Goal: Find specific page/section: Find specific page/section

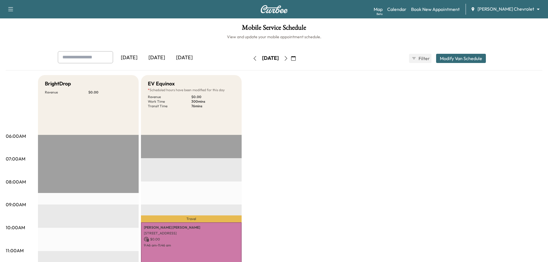
click at [288, 59] on icon "button" at bounding box center [285, 58] width 5 height 5
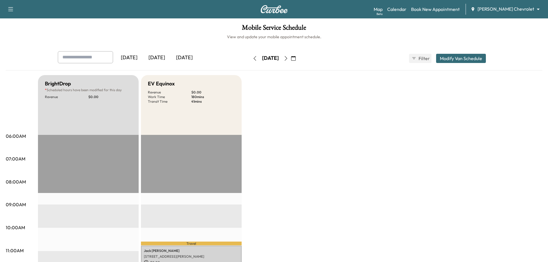
click at [288, 60] on icon "button" at bounding box center [285, 58] width 5 height 5
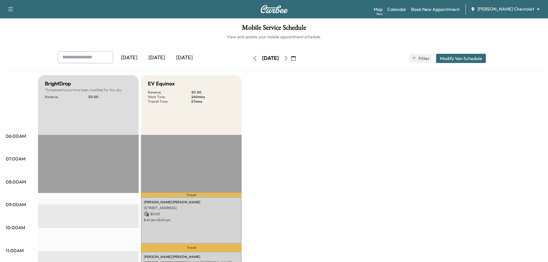
click at [506, 8] on body "Support Log Out Map Beta Calendar Book New Appointment [PERSON_NAME] Chevrolet …" at bounding box center [274, 131] width 548 height 262
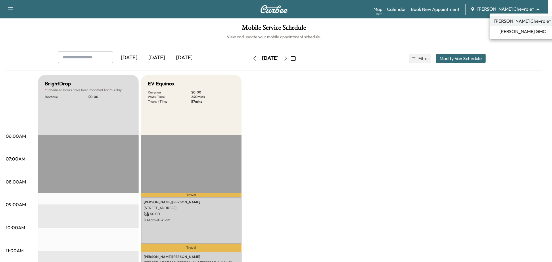
click at [517, 33] on span "[PERSON_NAME] GMC" at bounding box center [522, 31] width 47 height 7
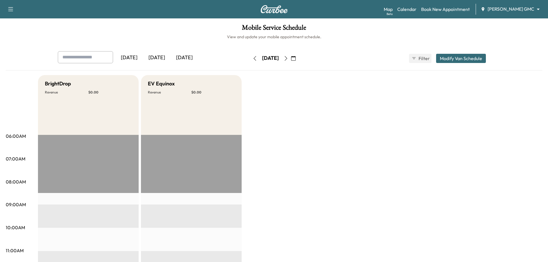
click at [253, 57] on icon "button" at bounding box center [254, 58] width 3 height 5
click at [517, 9] on body "Support Log Out Map Beta Calendar Book New Appointment [PERSON_NAME] GMC ******…" at bounding box center [274, 131] width 548 height 262
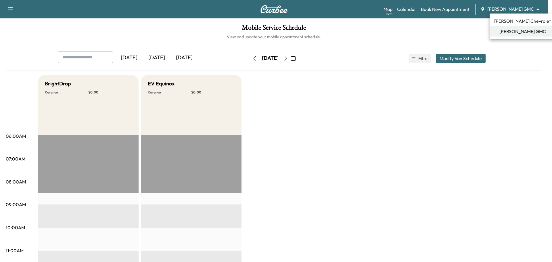
click at [516, 17] on li "[PERSON_NAME] Chevrolet" at bounding box center [523, 21] width 66 height 10
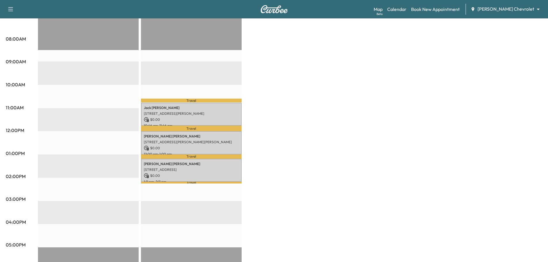
scroll to position [144, 0]
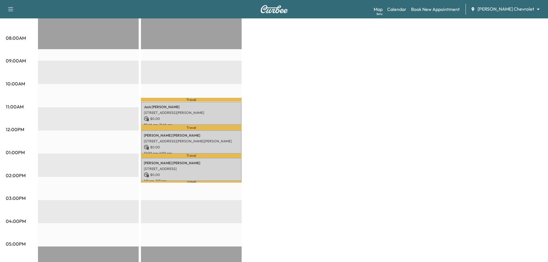
click at [310, 97] on div "BrightDrop * Scheduled hours have been modified for this day Revenue $ 0.00 EST…" at bounding box center [290, 146] width 504 height 431
